Goal: Task Accomplishment & Management: Complete application form

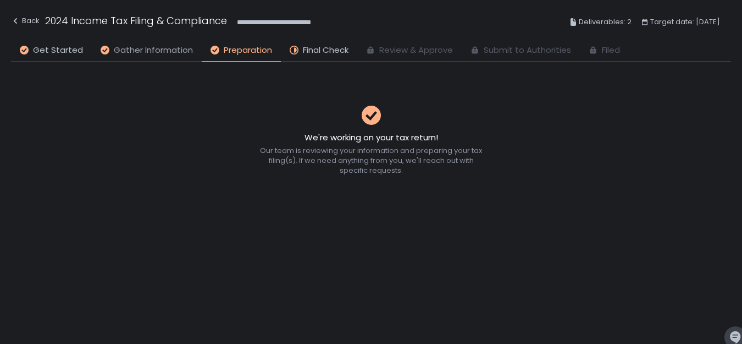
click at [139, 51] on span "Gather Information" at bounding box center [153, 50] width 79 height 13
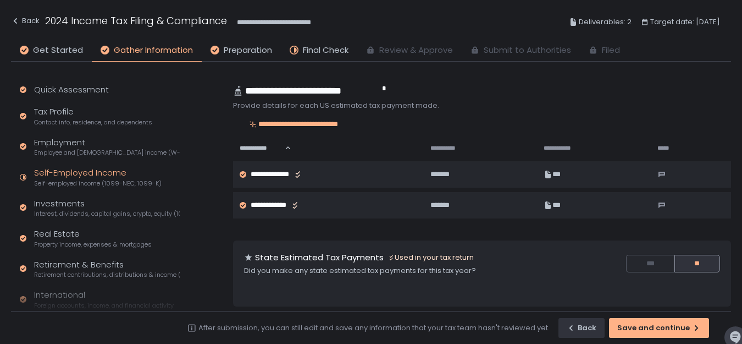
click at [109, 170] on div "Self-Employed Income Self-employed income (1099-NEC, 1099-K)" at bounding box center [98, 177] width 128 height 21
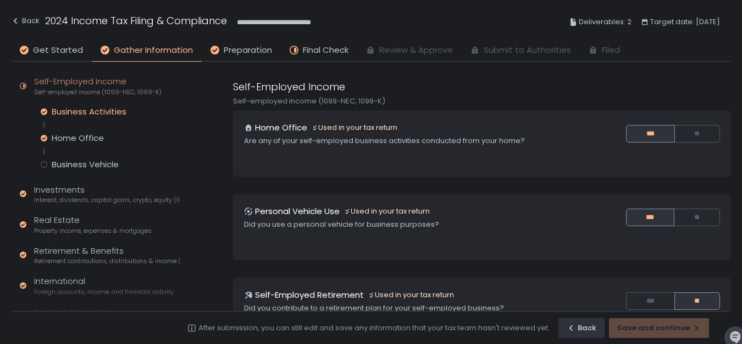
scroll to position [92, 0]
click at [101, 200] on span "Interest, dividends, capital gains, crypto, equity (1099s, K-1s)" at bounding box center [107, 199] width 146 height 8
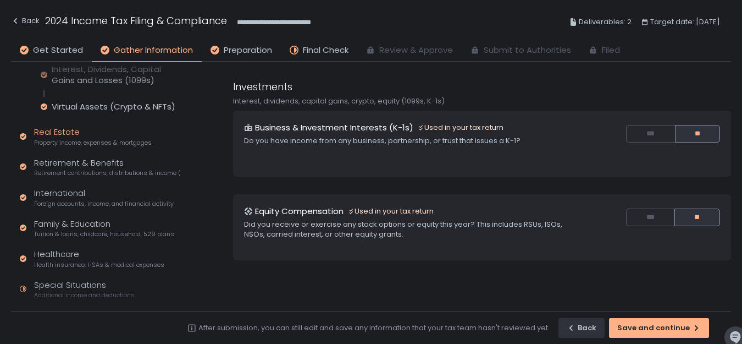
scroll to position [164, 0]
click at [78, 255] on div "Healthcare Health insurance, HSAs & medical expenses" at bounding box center [99, 257] width 130 height 21
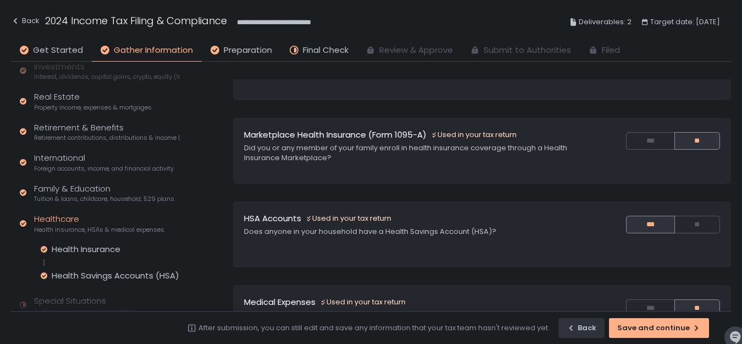
scroll to position [140, 0]
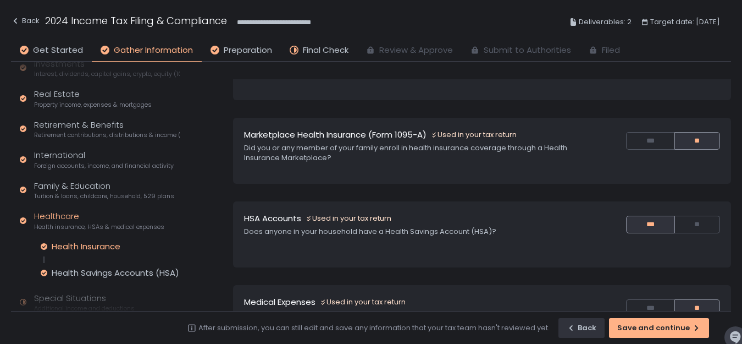
click at [111, 244] on div "Health Insurance" at bounding box center [86, 246] width 69 height 11
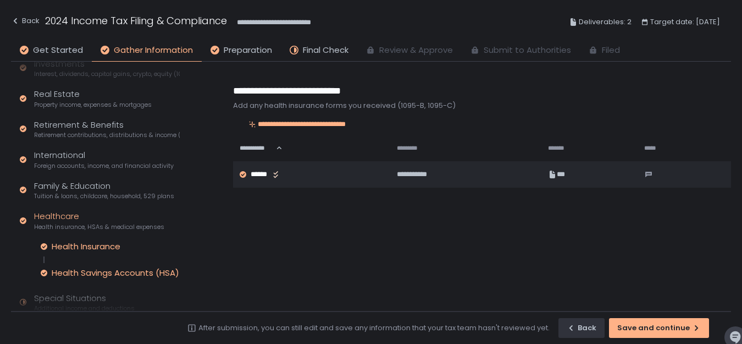
click at [128, 267] on div "Health Savings Accounts (HSA)" at bounding box center [116, 272] width 128 height 11
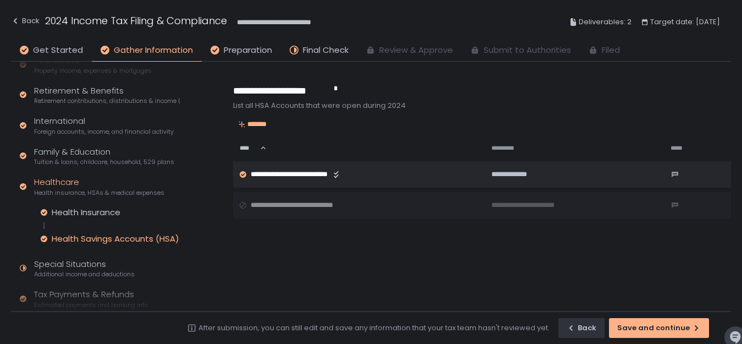
scroll to position [182, 0]
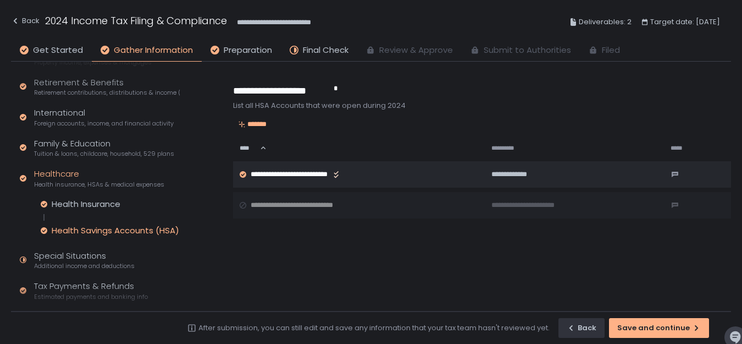
click at [114, 182] on span "Health insurance, HSAs & medical expenses" at bounding box center [99, 184] width 130 height 8
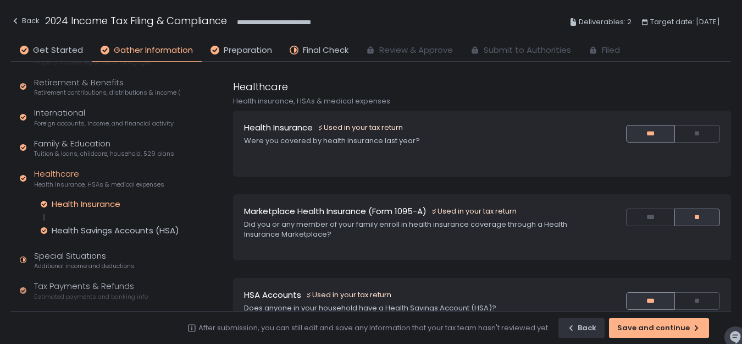
click at [87, 208] on div "Health Insurance" at bounding box center [86, 203] width 69 height 11
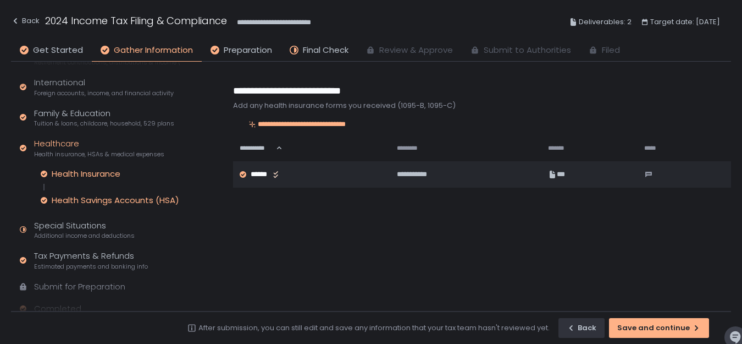
scroll to position [213, 0]
click at [100, 227] on div "Special Situations Additional income and deductions" at bounding box center [84, 228] width 101 height 21
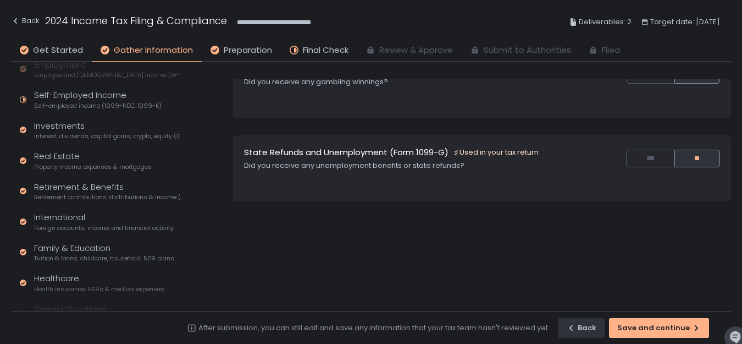
scroll to position [76, 0]
click at [66, 283] on div "Healthcare Health insurance, HSAs & medical expenses" at bounding box center [99, 283] width 130 height 21
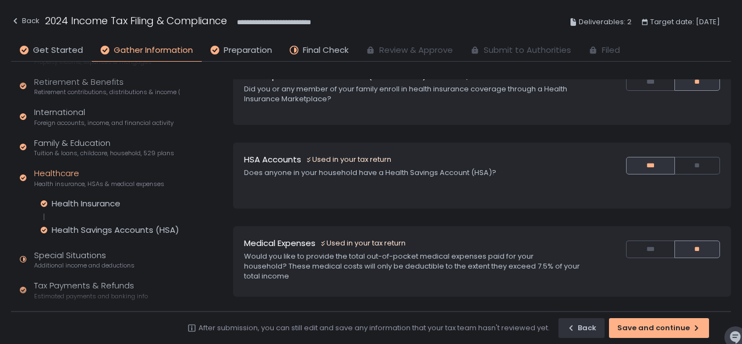
scroll to position [183, 0]
click at [91, 280] on div "Tax Payments & Refunds Estimated payments and banking info" at bounding box center [91, 289] width 114 height 21
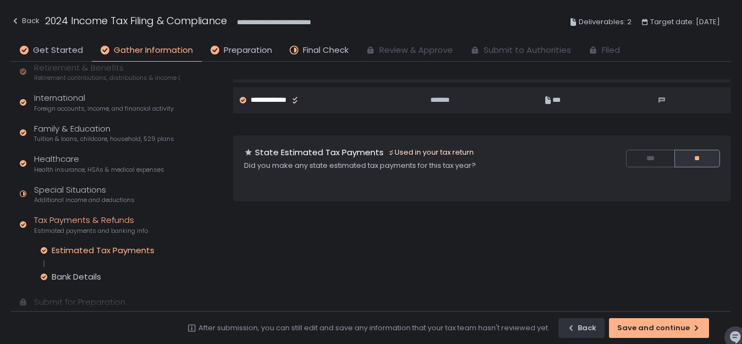
scroll to position [196, 0]
click at [92, 194] on div "Special Situations Additional income and deductions" at bounding box center [84, 194] width 101 height 21
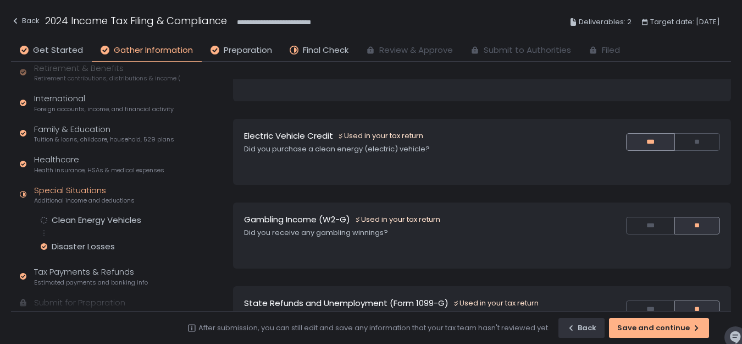
scroll to position [150, 0]
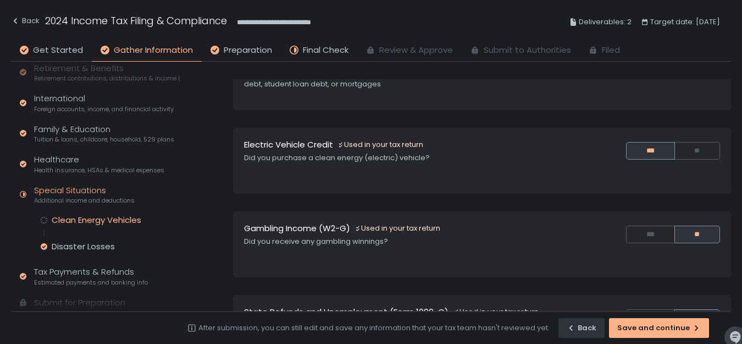
click at [128, 222] on div "Clean Energy Vehicles" at bounding box center [97, 219] width 90 height 11
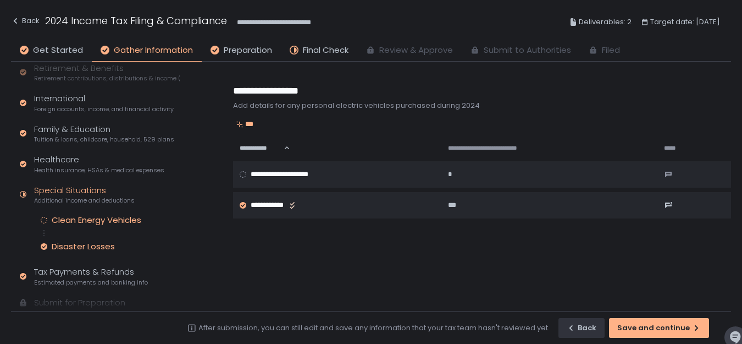
click at [96, 245] on div "Disaster Losses" at bounding box center [83, 246] width 63 height 11
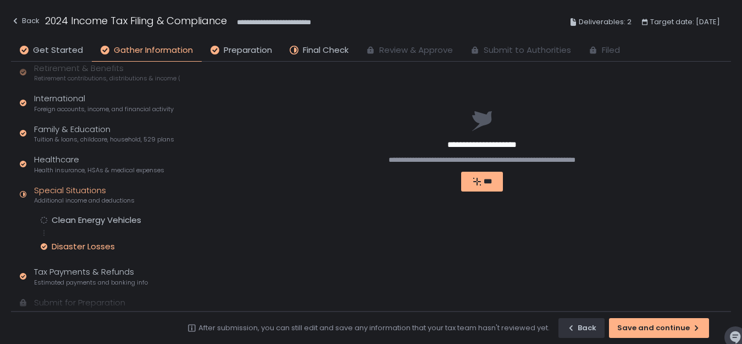
click at [91, 189] on div "Special Situations Additional income and deductions" at bounding box center [84, 194] width 101 height 21
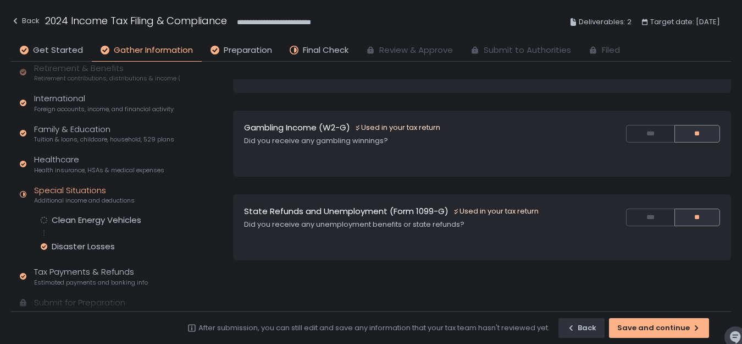
scroll to position [238, 0]
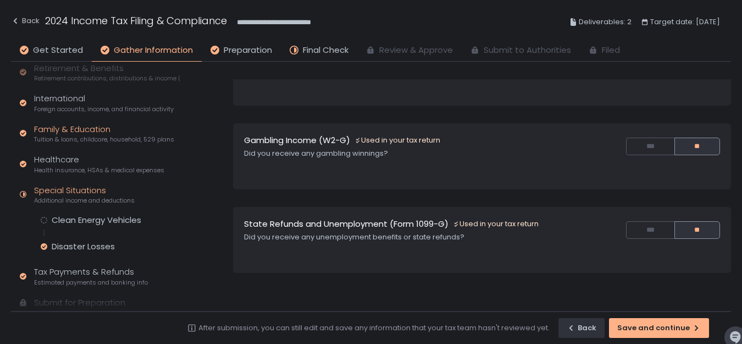
click at [99, 131] on div "Family & Education Tuition & loans, childcare, household, 529 plans" at bounding box center [104, 133] width 140 height 21
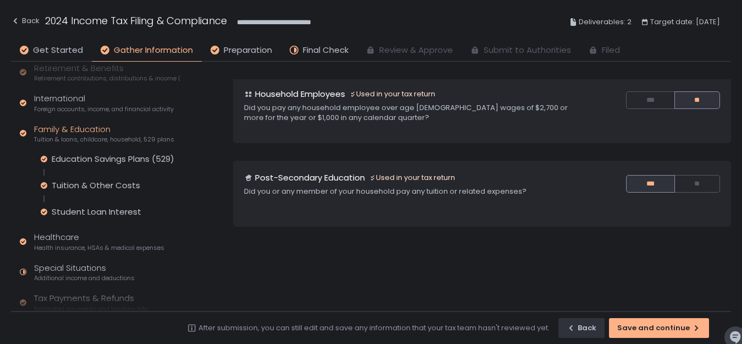
scroll to position [122, 0]
click at [96, 157] on div "Education Savings Plans (529)" at bounding box center [113, 158] width 123 height 11
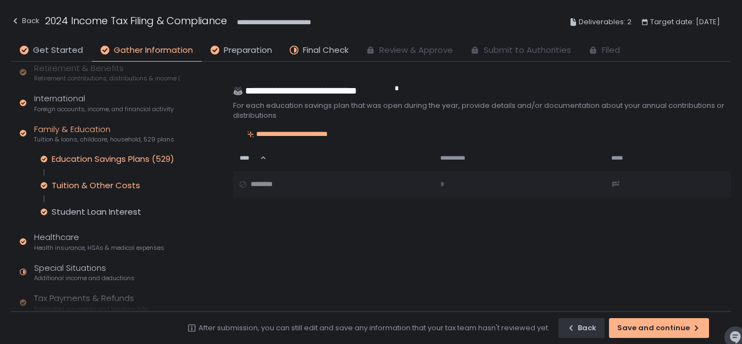
click at [97, 186] on div "Tuition & Other Costs" at bounding box center [96, 185] width 89 height 11
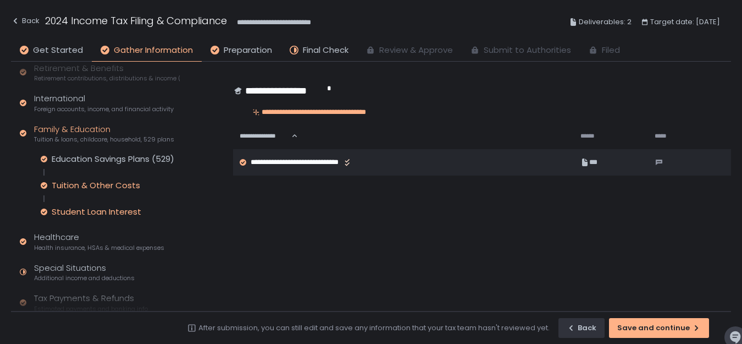
click at [97, 212] on div "Student Loan Interest" at bounding box center [97, 211] width 90 height 11
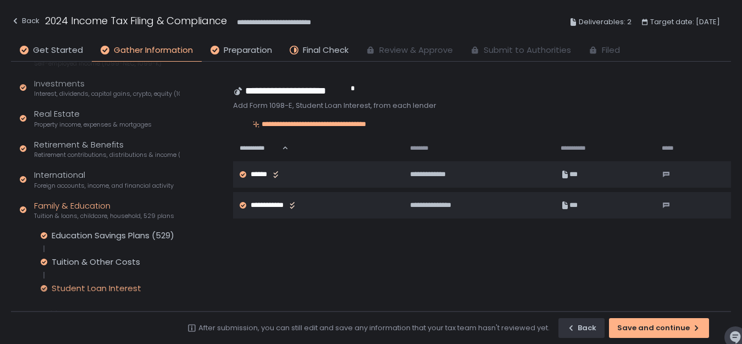
scroll to position [119, 0]
click at [70, 181] on div "International Foreign accounts, income, and financial activity" at bounding box center [104, 179] width 140 height 21
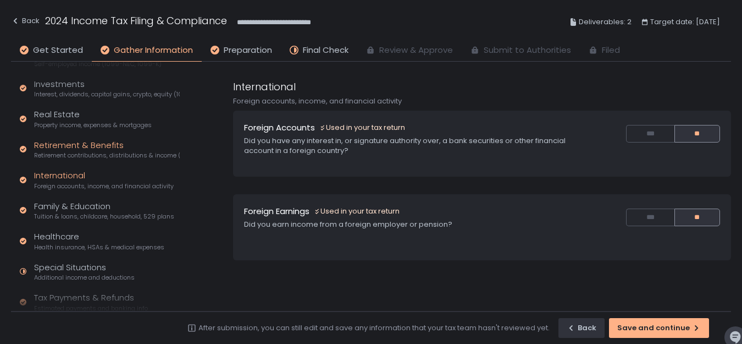
click at [95, 149] on div "Retirement & Benefits Retirement contributions, distributions & income (1099-R,…" at bounding box center [107, 149] width 146 height 21
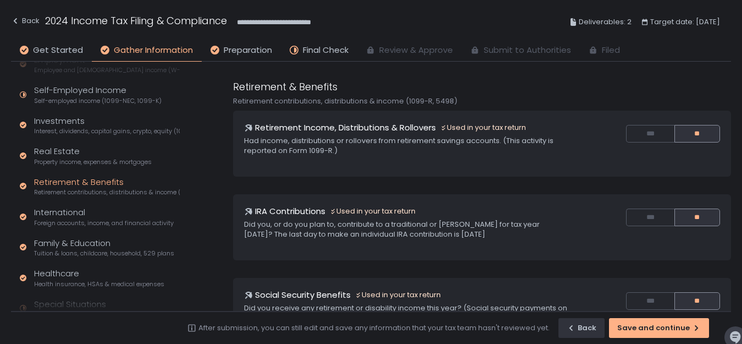
scroll to position [82, 0]
click at [82, 156] on div "Real Estate Property income, expenses & mortgages" at bounding box center [93, 156] width 118 height 21
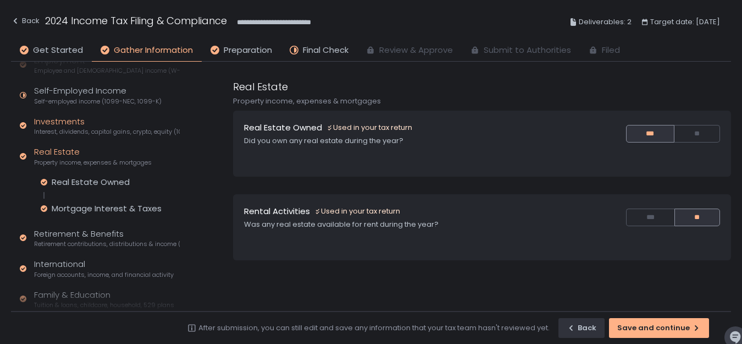
click at [81, 128] on span "Interest, dividends, capital gains, crypto, equity (1099s, K-1s)" at bounding box center [107, 132] width 146 height 8
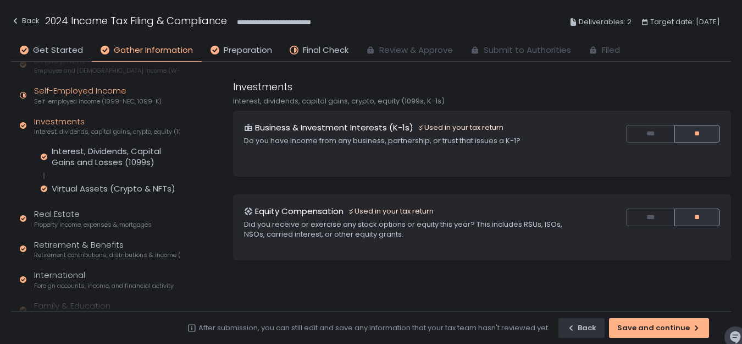
click at [76, 96] on div "Self-Employed Income Self-employed income (1099-NEC, 1099-K)" at bounding box center [98, 95] width 128 height 21
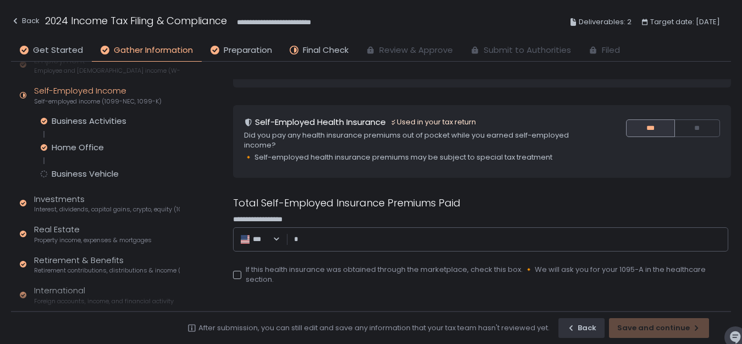
scroll to position [257, 0]
click at [378, 241] on input "**********" at bounding box center [511, 238] width 421 height 11
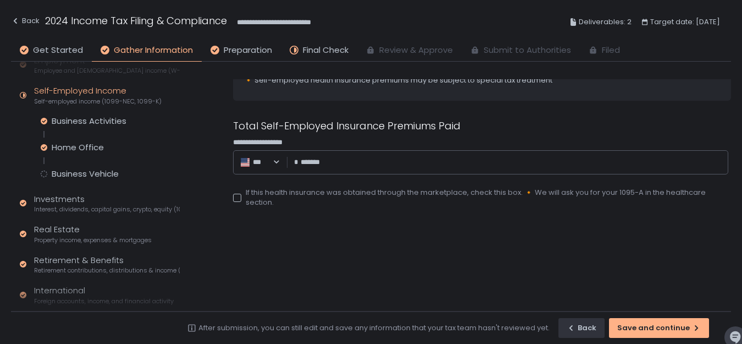
scroll to position [334, 0]
type input "********"
click at [633, 328] on div "Save and continue" at bounding box center [659, 328] width 84 height 10
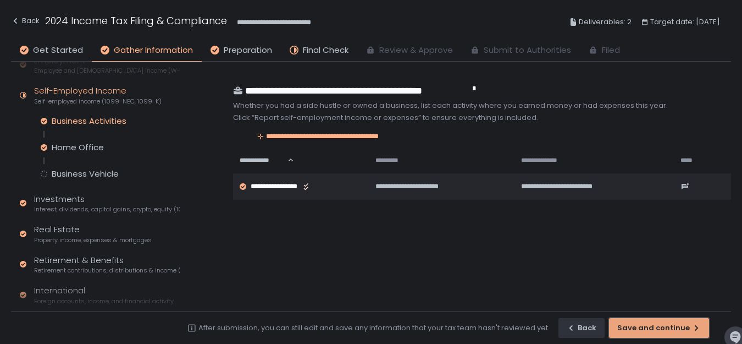
click at [639, 334] on button "Save and continue" at bounding box center [659, 328] width 100 height 20
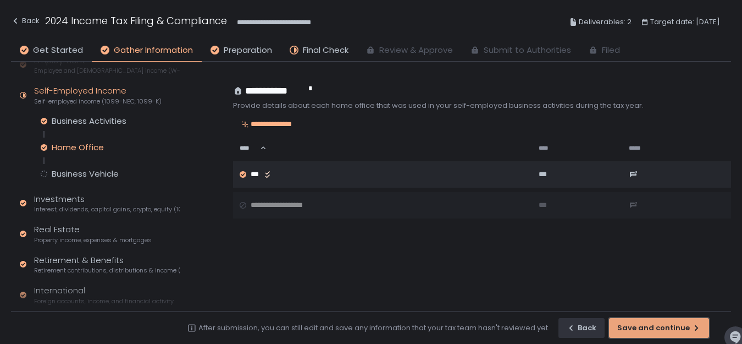
click at [639, 334] on button "Save and continue" at bounding box center [659, 328] width 100 height 20
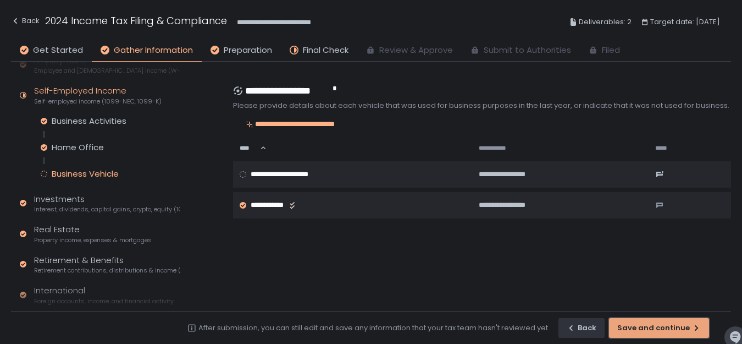
click at [639, 334] on button "Save and continue" at bounding box center [659, 328] width 100 height 20
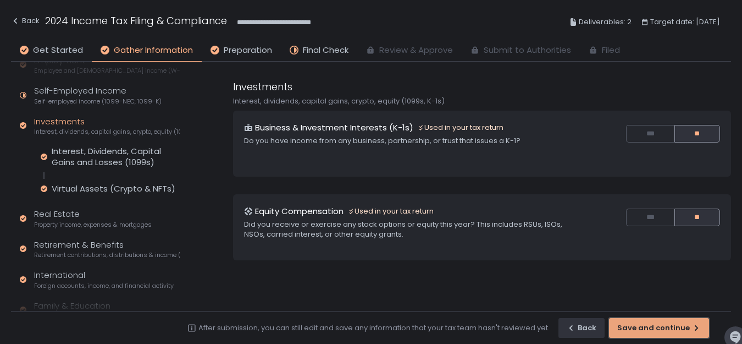
click at [639, 334] on button "Save and continue" at bounding box center [659, 328] width 100 height 20
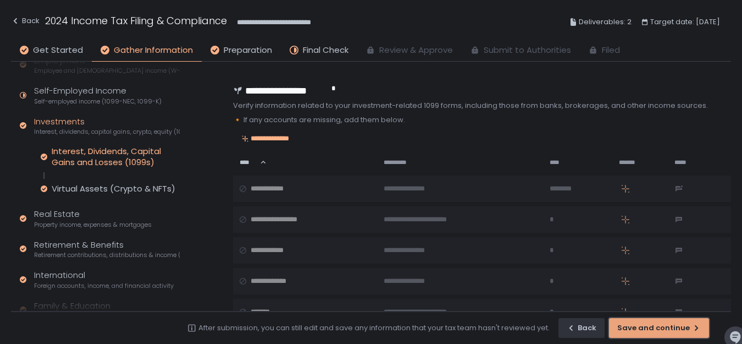
click at [639, 334] on button "Save and continue" at bounding box center [659, 328] width 100 height 20
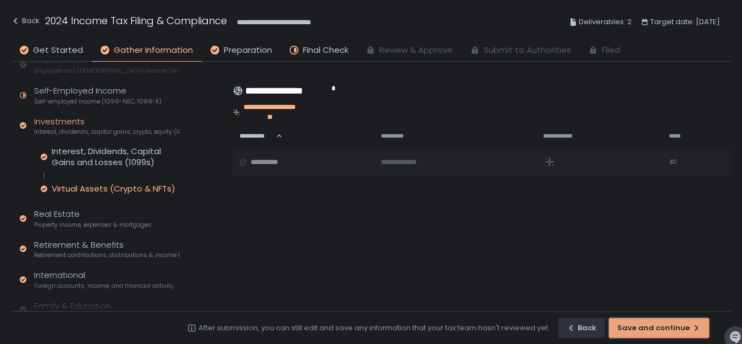
click at [639, 334] on div "button" at bounding box center [659, 327] width 99 height 19
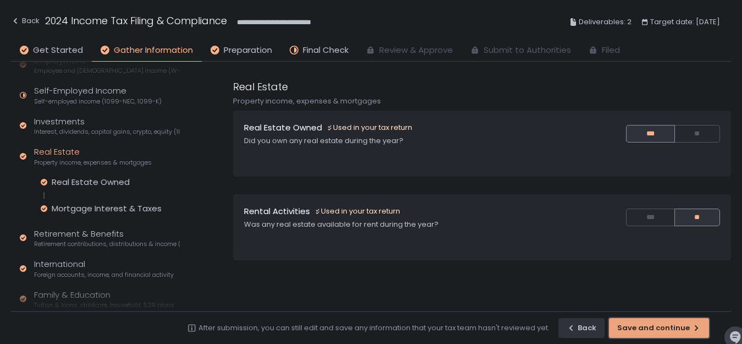
click at [639, 334] on button "Save and continue" at bounding box center [659, 328] width 100 height 20
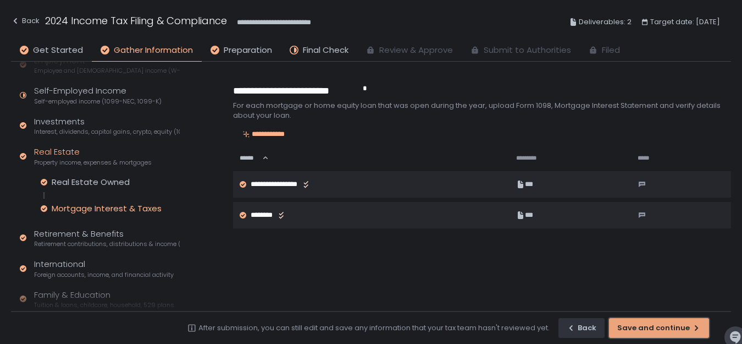
click at [639, 334] on div "button" at bounding box center [659, 327] width 99 height 19
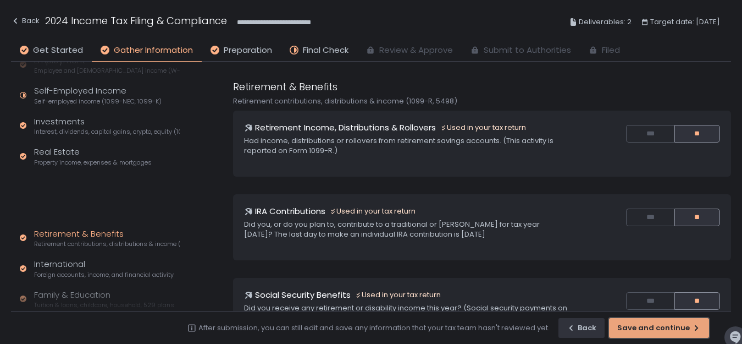
click at [639, 334] on div "button" at bounding box center [659, 327] width 99 height 19
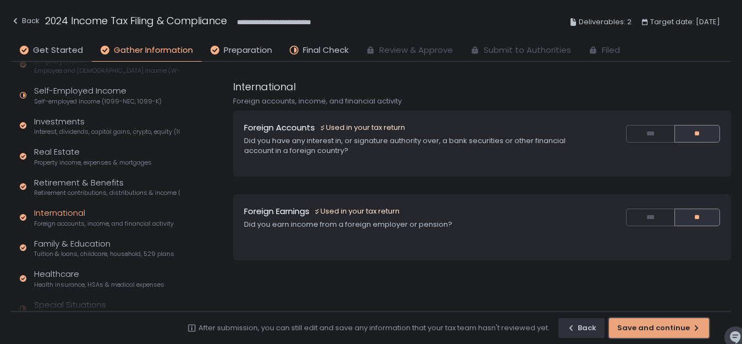
click at [639, 334] on button "Save and continue" at bounding box center [659, 328] width 100 height 20
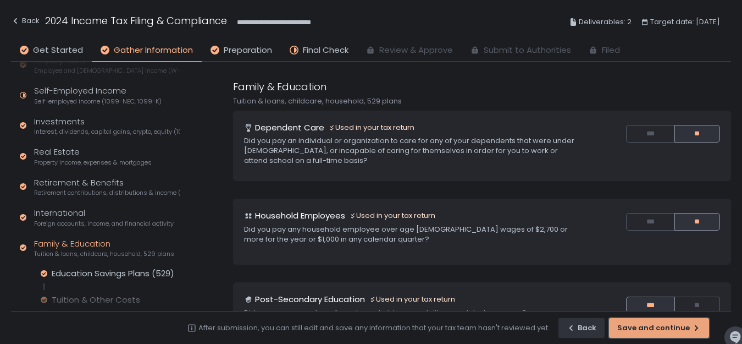
click at [639, 334] on button "Save and continue" at bounding box center [659, 328] width 100 height 20
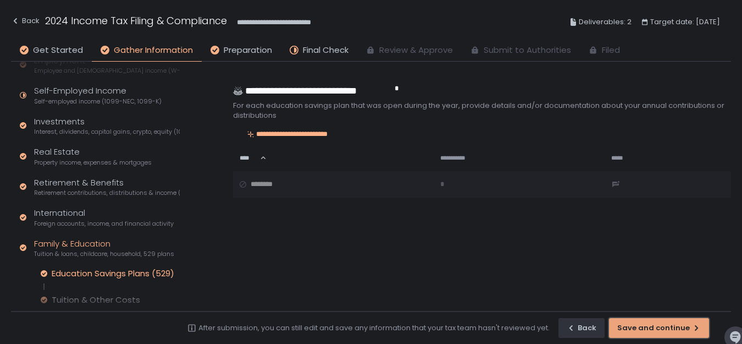
click at [639, 334] on button "Save and continue" at bounding box center [659, 328] width 100 height 20
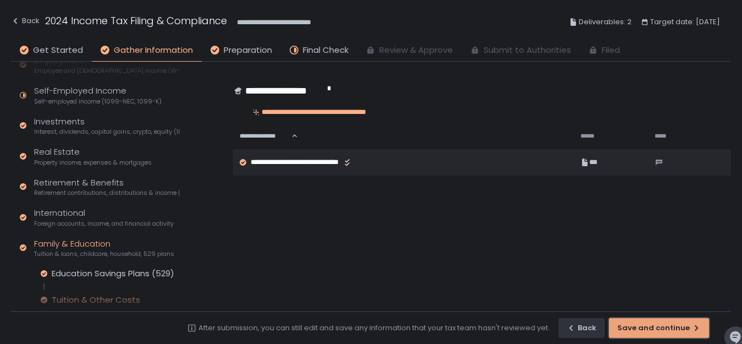
click at [639, 334] on button "Save and continue" at bounding box center [659, 328] width 100 height 20
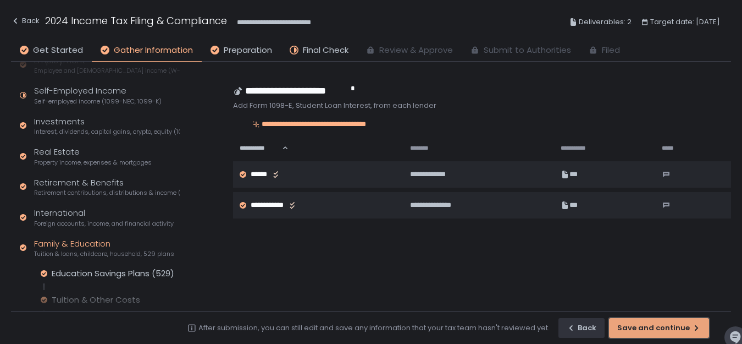
click at [639, 334] on button "Save and continue" at bounding box center [659, 328] width 100 height 20
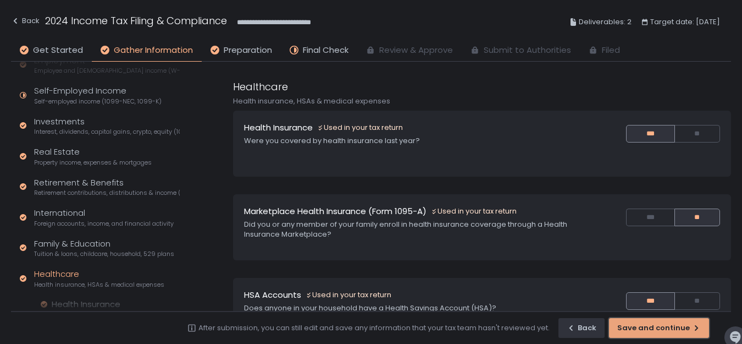
click at [639, 334] on button "Save and continue" at bounding box center [659, 328] width 100 height 20
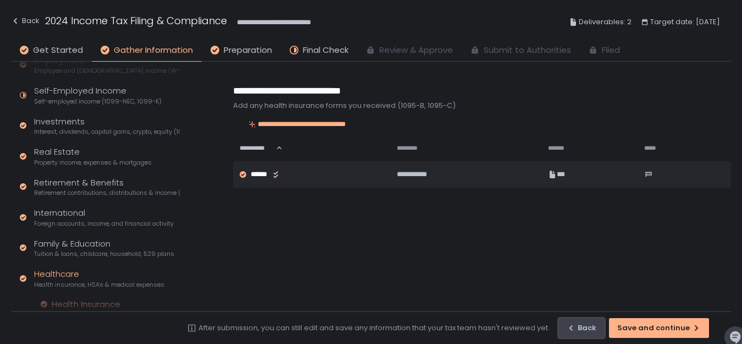
click at [592, 330] on div "Back" at bounding box center [582, 328] width 30 height 10
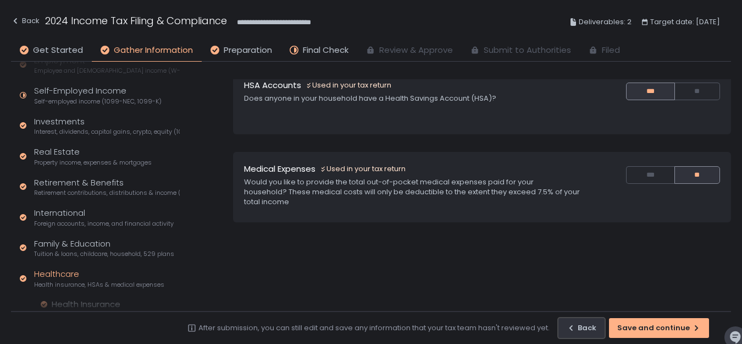
scroll to position [231, 0]
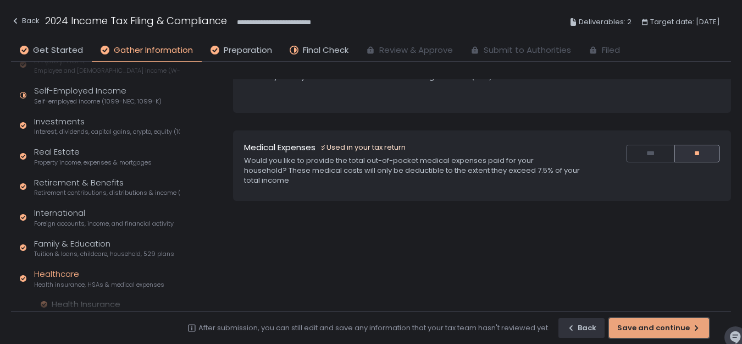
click at [644, 328] on div "Save and continue" at bounding box center [659, 328] width 84 height 10
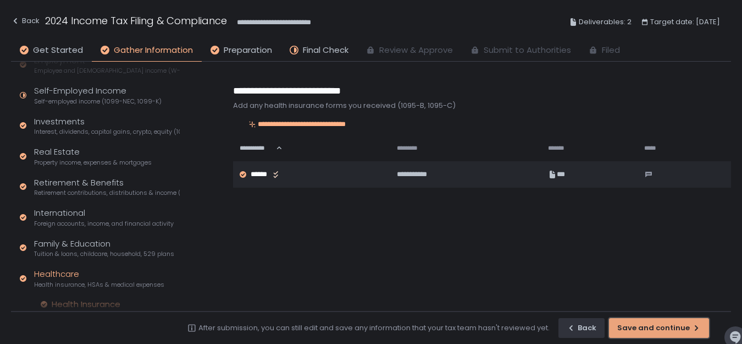
click at [644, 328] on div "Save and continue" at bounding box center [659, 328] width 84 height 10
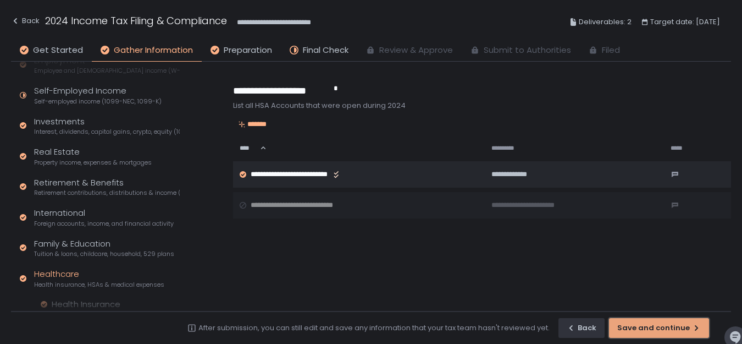
click at [644, 328] on div "Save and continue" at bounding box center [659, 328] width 84 height 10
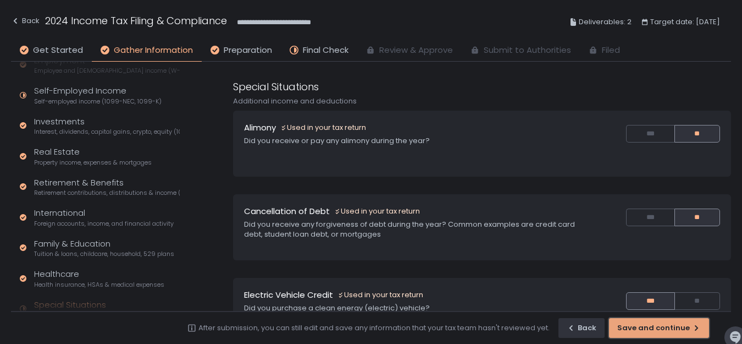
click at [644, 328] on div "Save and continue" at bounding box center [659, 328] width 84 height 10
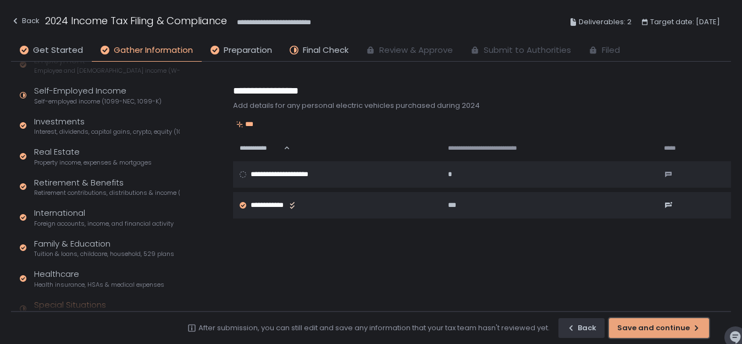
click at [644, 328] on div "Save and continue" at bounding box center [659, 328] width 84 height 10
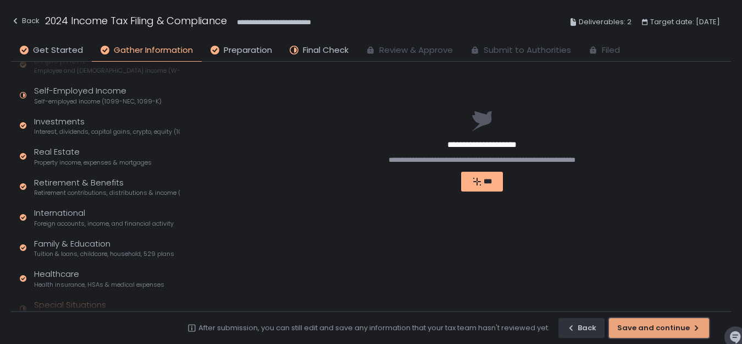
click at [644, 328] on div "Save and continue" at bounding box center [659, 328] width 84 height 10
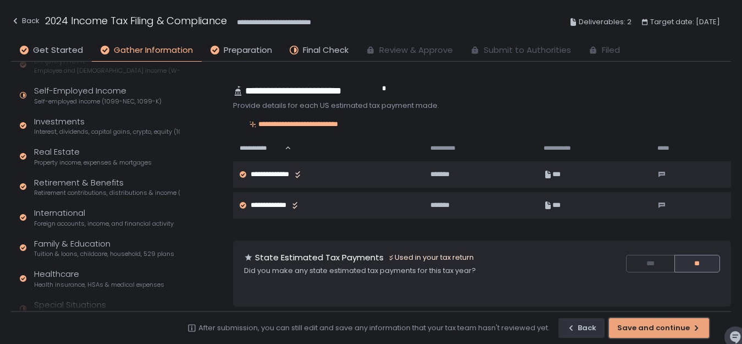
click at [649, 325] on div "Save and continue" at bounding box center [659, 328] width 84 height 10
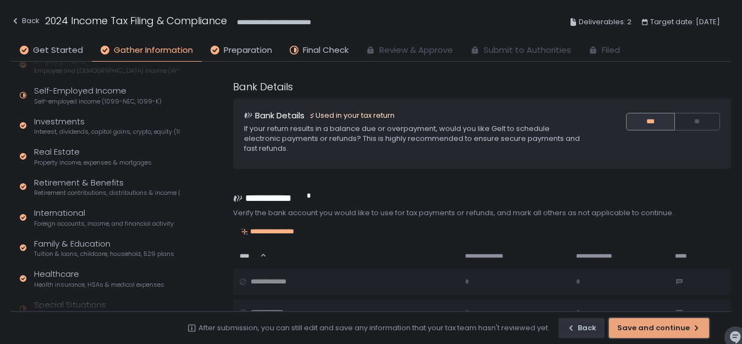
click at [649, 325] on div "Save and continue" at bounding box center [659, 328] width 84 height 10
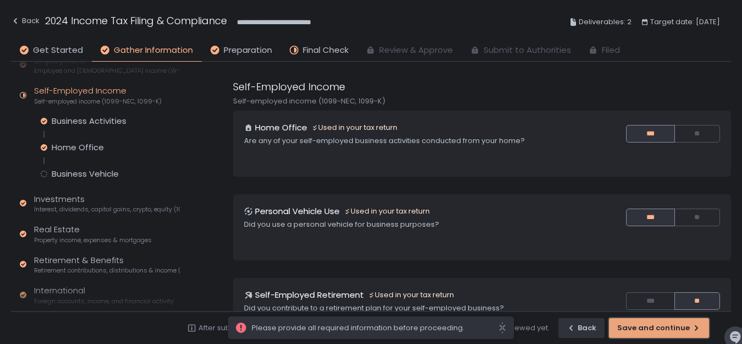
click at [649, 325] on div "Save and continue" at bounding box center [659, 328] width 84 height 10
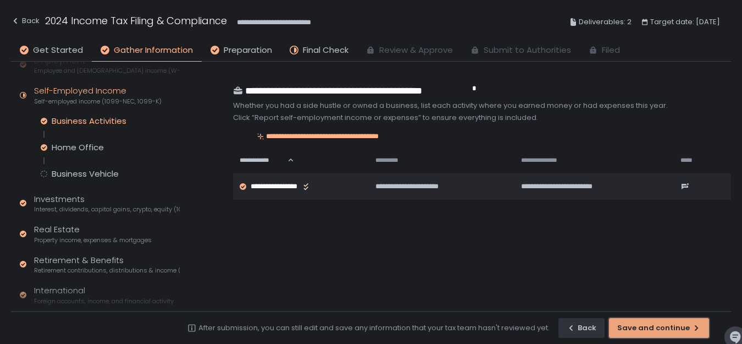
click at [649, 325] on div "Save and continue" at bounding box center [659, 328] width 84 height 10
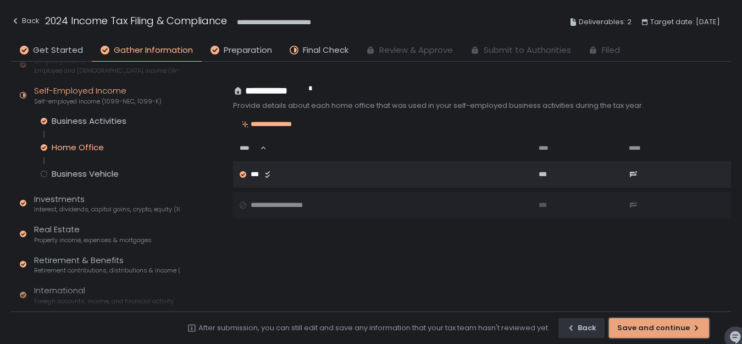
click at [649, 325] on div "Save and continue" at bounding box center [659, 328] width 84 height 10
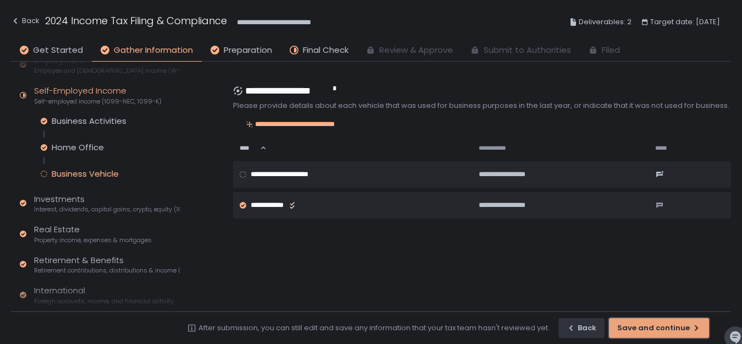
click at [649, 325] on div "Save and continue" at bounding box center [659, 328] width 84 height 10
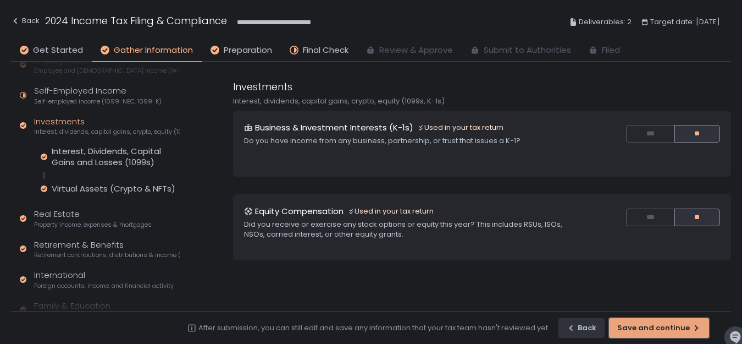
click at [649, 325] on div "Save and continue" at bounding box center [659, 328] width 84 height 10
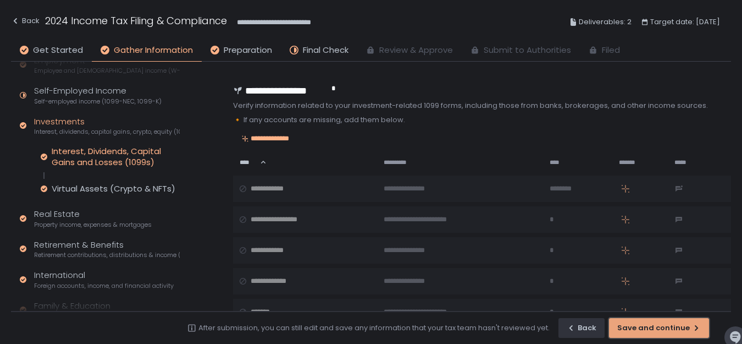
click at [649, 325] on div "Save and continue" at bounding box center [659, 328] width 84 height 10
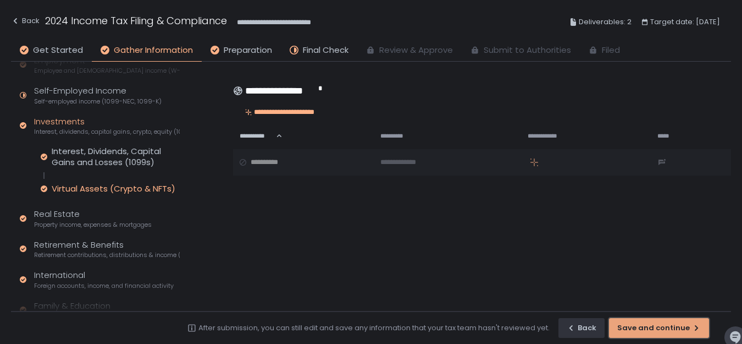
click at [649, 325] on div "Save and continue" at bounding box center [659, 328] width 84 height 10
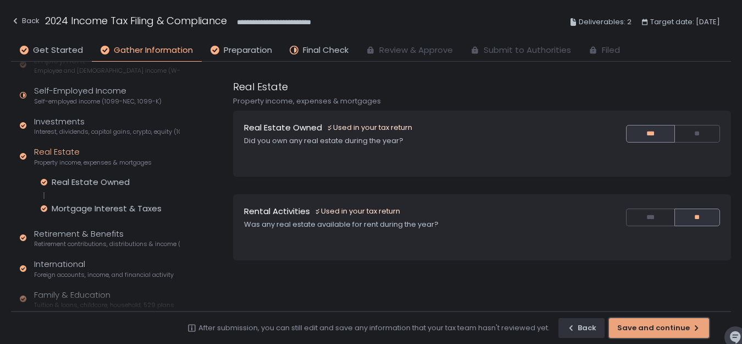
click at [649, 325] on div "Save and continue" at bounding box center [659, 328] width 84 height 10
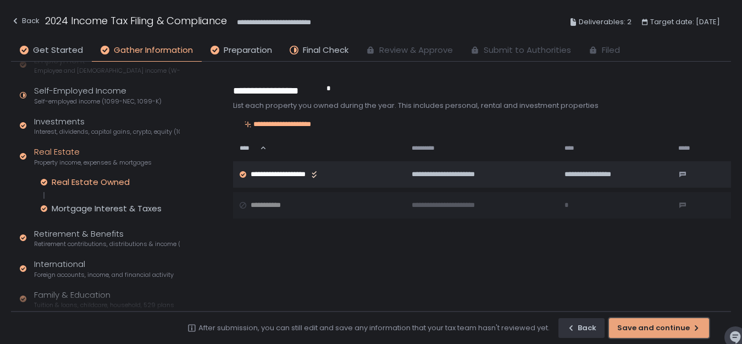
click at [649, 325] on div "Save and continue" at bounding box center [659, 328] width 84 height 10
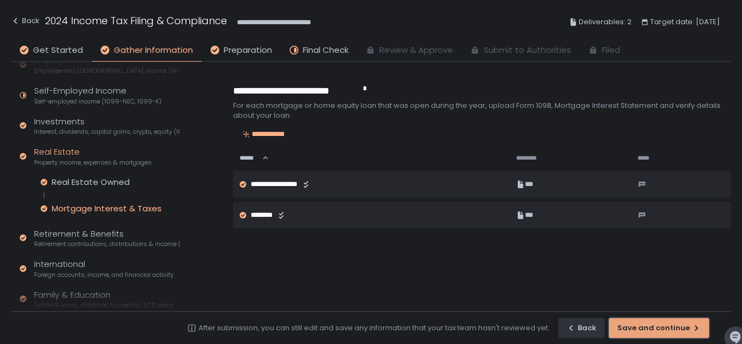
click at [649, 325] on div "Save and continue" at bounding box center [659, 328] width 84 height 10
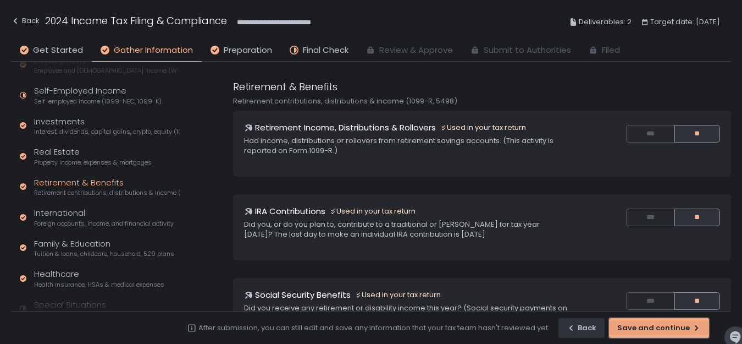
click at [649, 325] on div "Save and continue" at bounding box center [659, 328] width 84 height 10
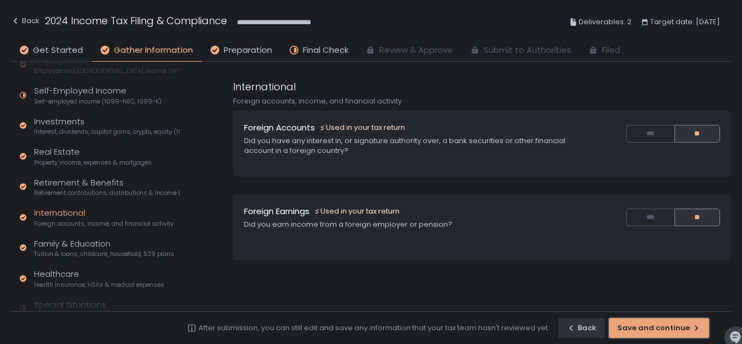
click at [649, 325] on div "Save and continue" at bounding box center [659, 328] width 84 height 10
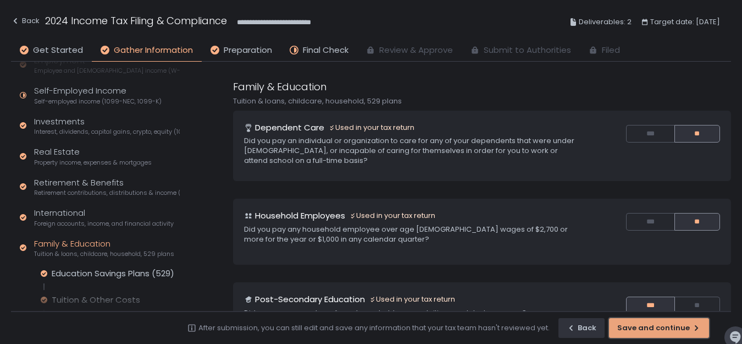
click at [649, 325] on div "Save and continue" at bounding box center [659, 328] width 84 height 10
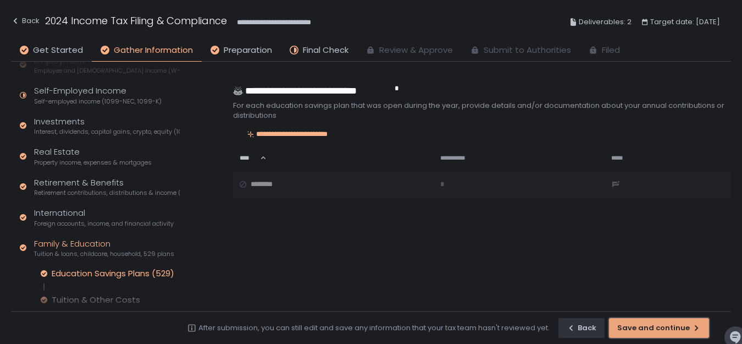
click at [649, 325] on div "Save and continue" at bounding box center [659, 328] width 84 height 10
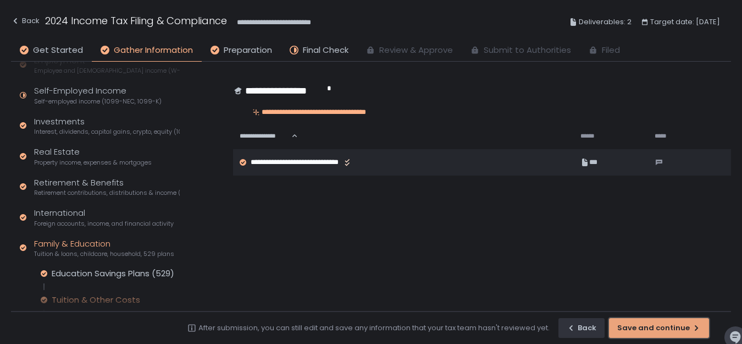
click at [649, 325] on div "button" at bounding box center [659, 327] width 99 height 19
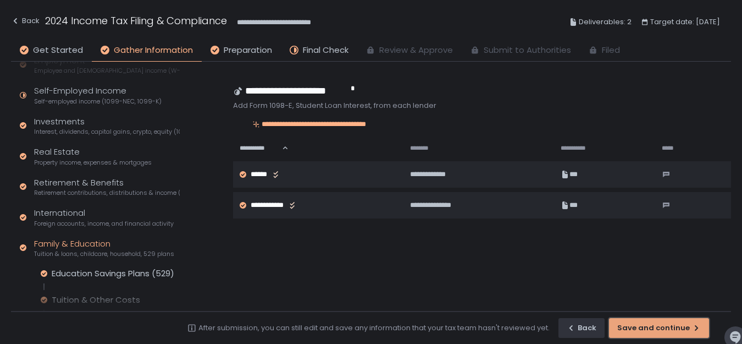
click at [649, 325] on div "button" at bounding box center [659, 327] width 99 height 19
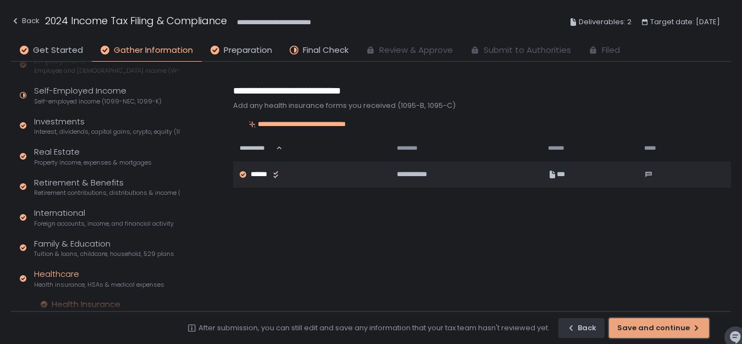
click at [649, 325] on div "Save and continue" at bounding box center [659, 328] width 84 height 10
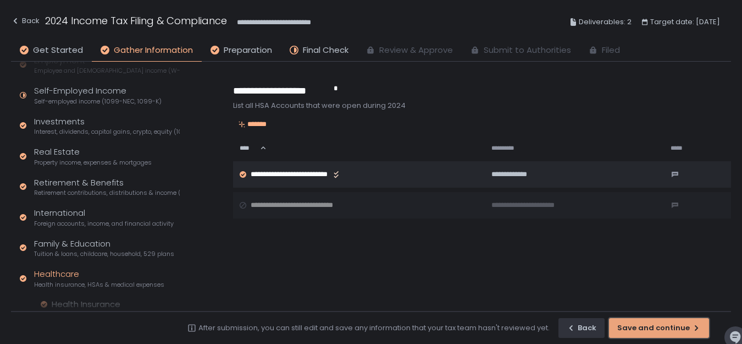
click at [649, 325] on div "button" at bounding box center [659, 327] width 99 height 19
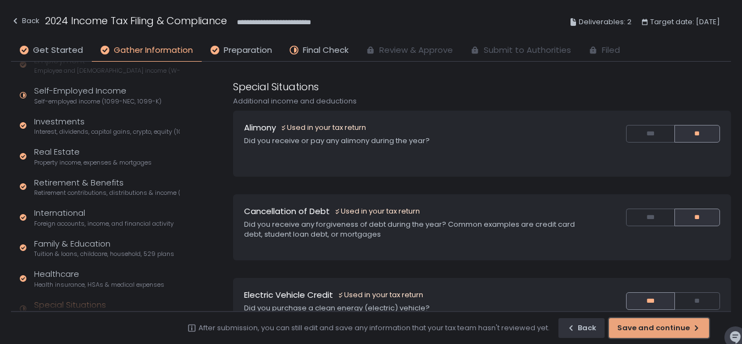
click at [649, 325] on div "Save and continue" at bounding box center [659, 328] width 84 height 10
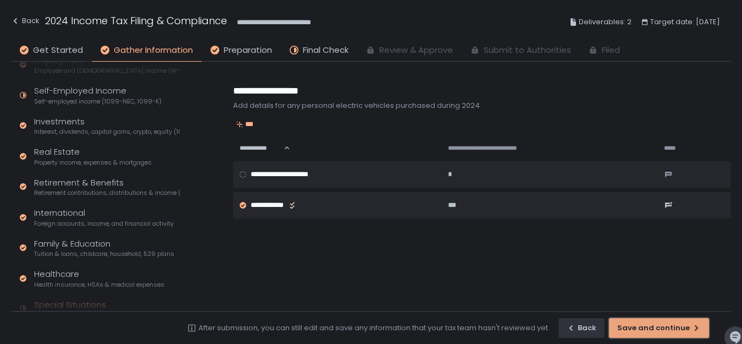
click at [649, 325] on div "Save and continue" at bounding box center [659, 328] width 84 height 10
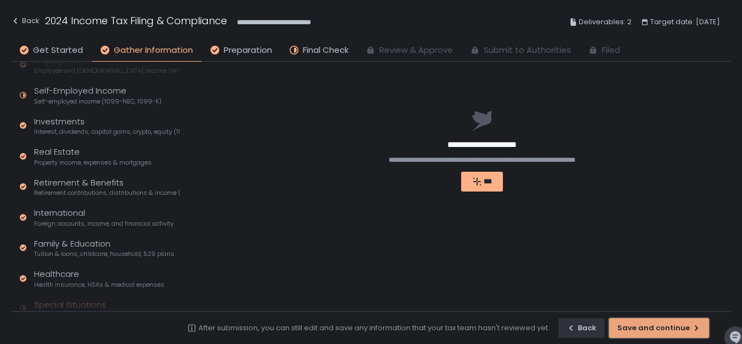
click at [649, 325] on div "Save and continue" at bounding box center [659, 328] width 84 height 10
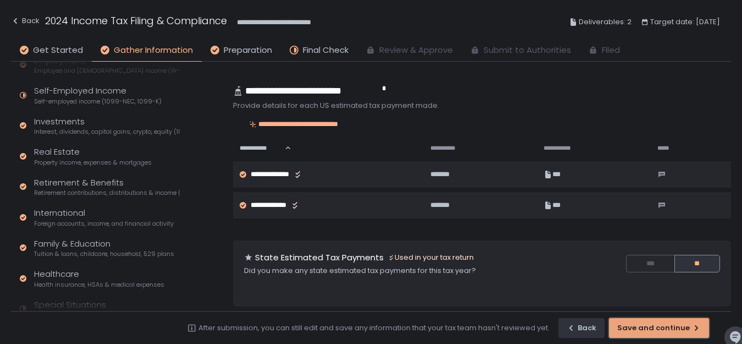
click at [649, 325] on div "Save and continue" at bounding box center [659, 328] width 84 height 10
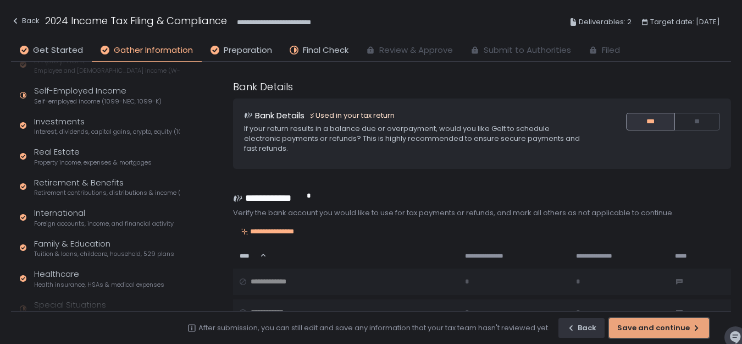
click at [649, 325] on div "Save and continue" at bounding box center [659, 328] width 84 height 10
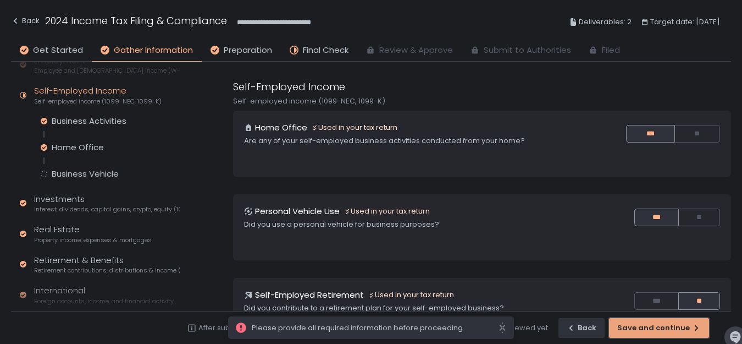
click at [649, 325] on div "button" at bounding box center [659, 327] width 99 height 19
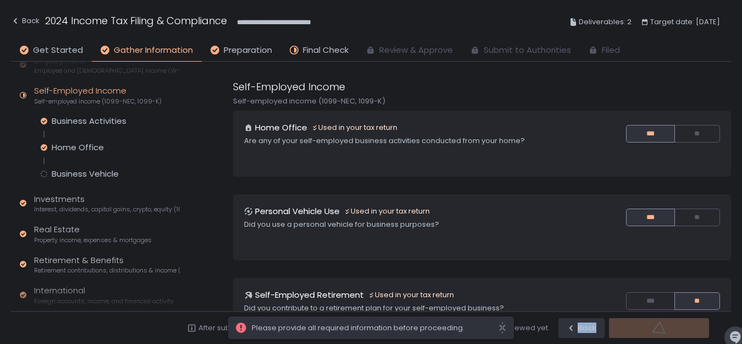
click at [649, 325] on div "After submission, you can still edit and save any information that your tax tea…" at bounding box center [371, 327] width 720 height 33
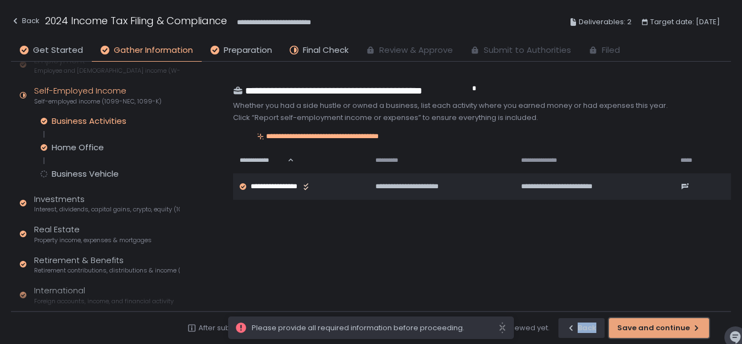
click at [649, 325] on div "Save and continue" at bounding box center [659, 328] width 84 height 10
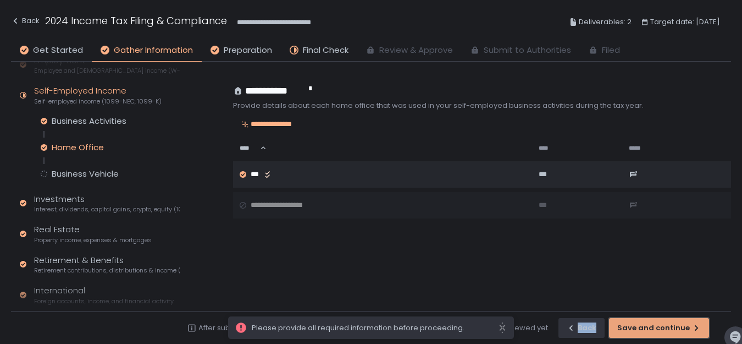
click at [649, 325] on div "button" at bounding box center [659, 327] width 99 height 19
